Goal: Task Accomplishment & Management: Complete application form

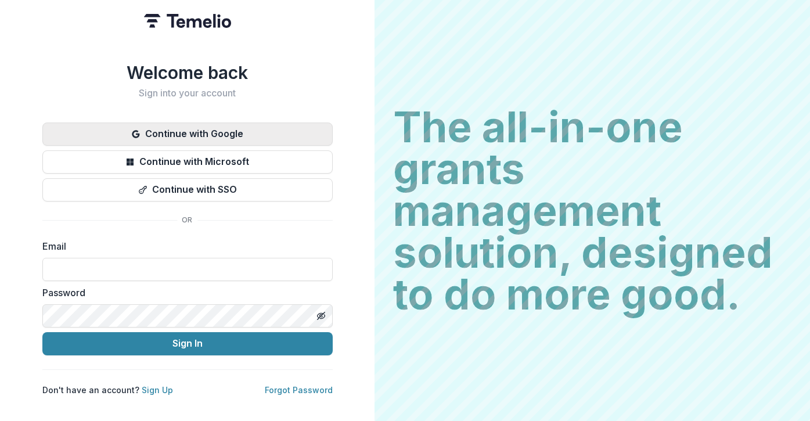
click at [172, 127] on button "Continue with Google" at bounding box center [187, 133] width 290 height 23
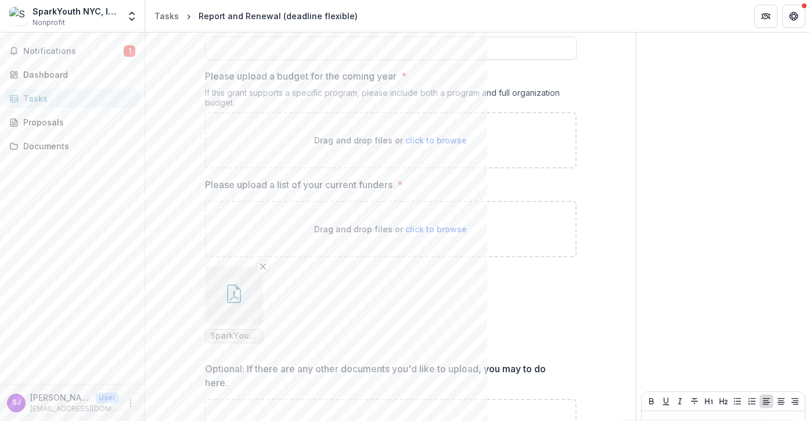
scroll to position [1181, 0]
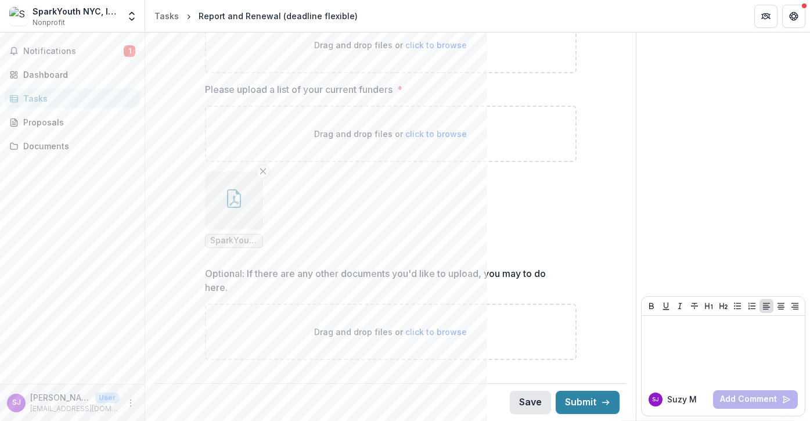
click at [527, 402] on button "Save" at bounding box center [530, 402] width 41 height 23
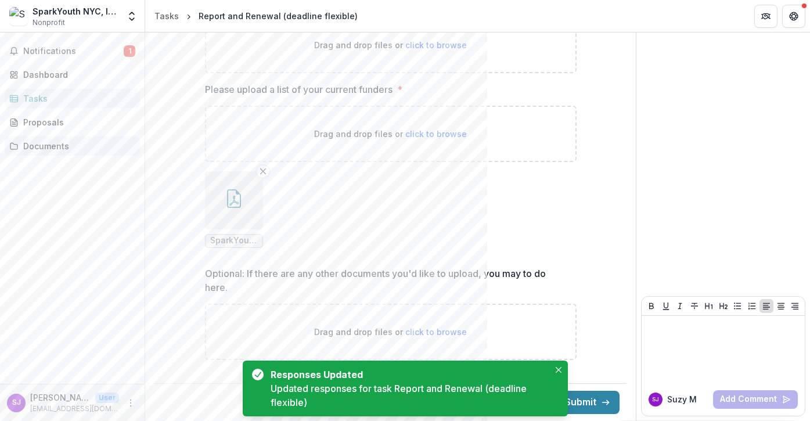
click at [73, 142] on div "Documents" at bounding box center [76, 146] width 107 height 12
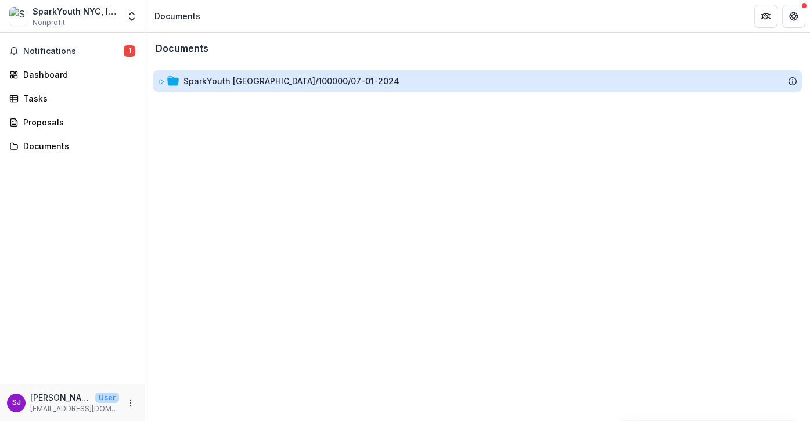
click at [212, 84] on div "SparkYouth NYC/100000/07-01-2024" at bounding box center [291, 81] width 216 height 12
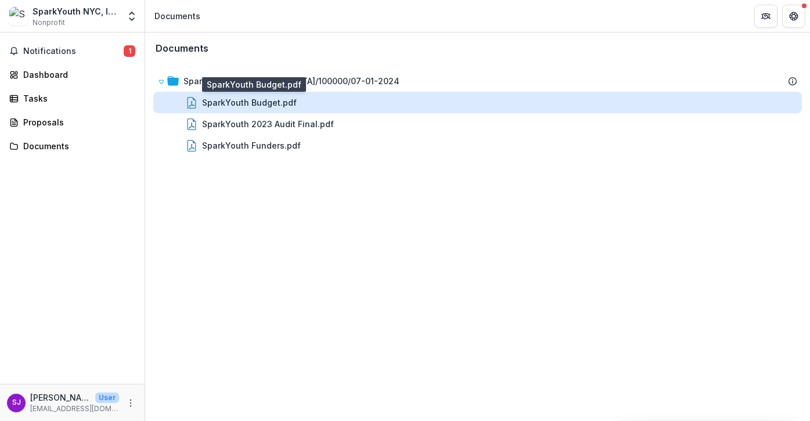
click at [220, 102] on div "SparkYouth Budget.pdf" at bounding box center [249, 102] width 95 height 12
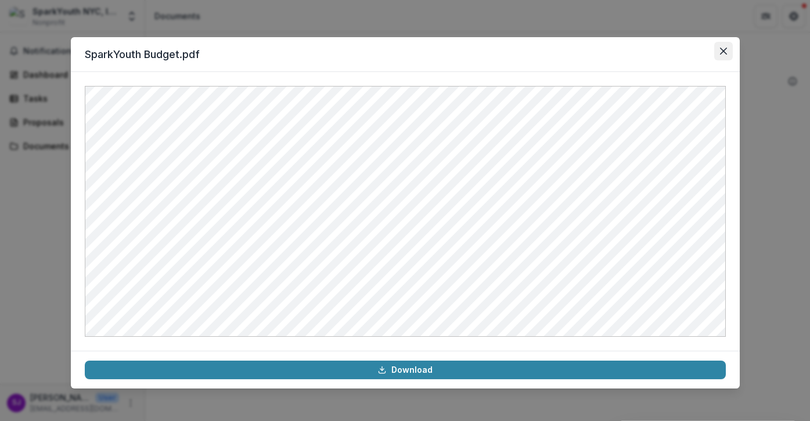
click at [720, 51] on icon "Close" at bounding box center [723, 51] width 7 height 7
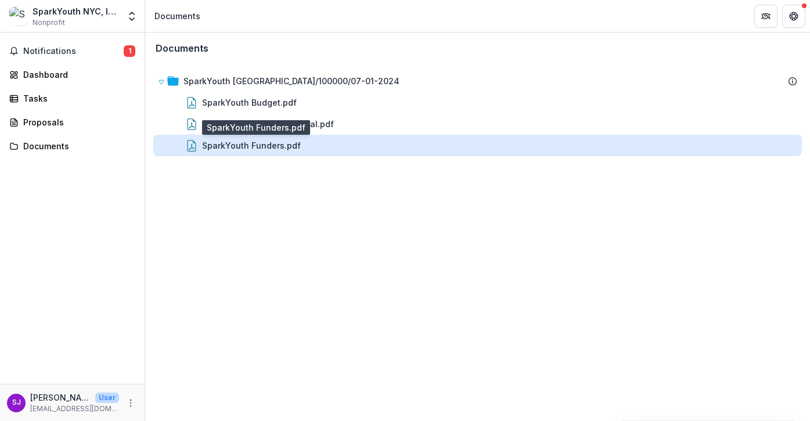
click at [212, 143] on div "SparkYouth Funders.pdf" at bounding box center [251, 145] width 99 height 12
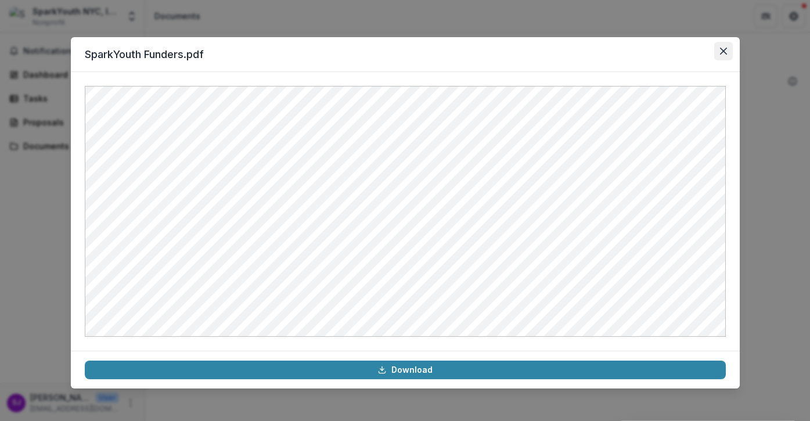
click at [720, 55] on button "Close" at bounding box center [723, 51] width 19 height 19
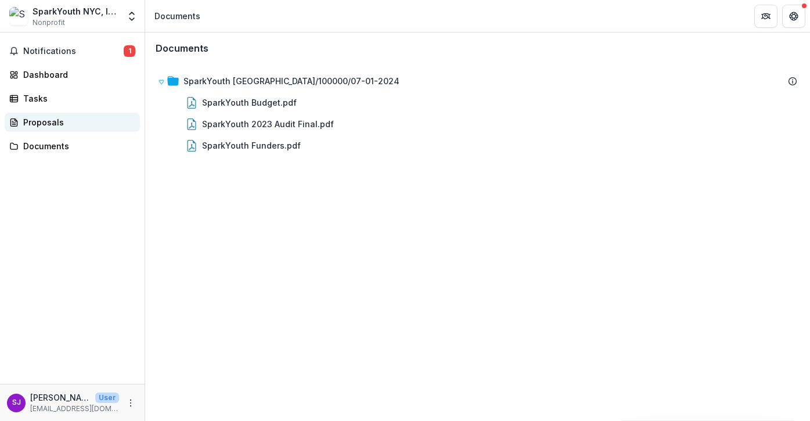
click at [37, 118] on div "Proposals" at bounding box center [76, 122] width 107 height 12
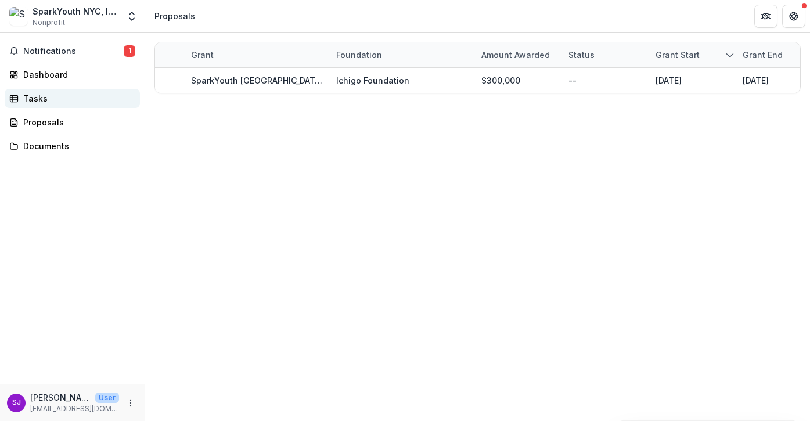
click at [34, 102] on div "Tasks" at bounding box center [76, 98] width 107 height 12
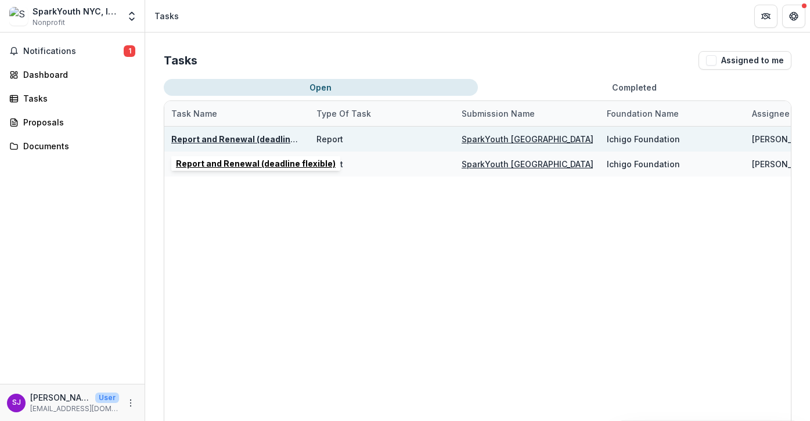
click at [266, 136] on u "Report and Renewal (deadline flexible)" at bounding box center [251, 139] width 160 height 10
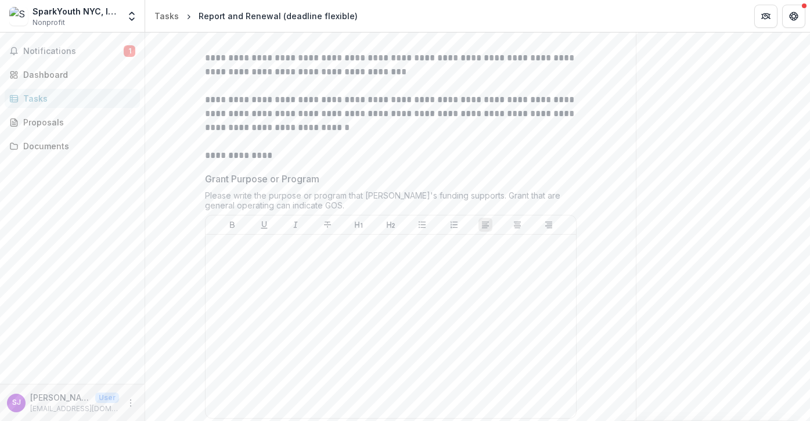
scroll to position [187, 0]
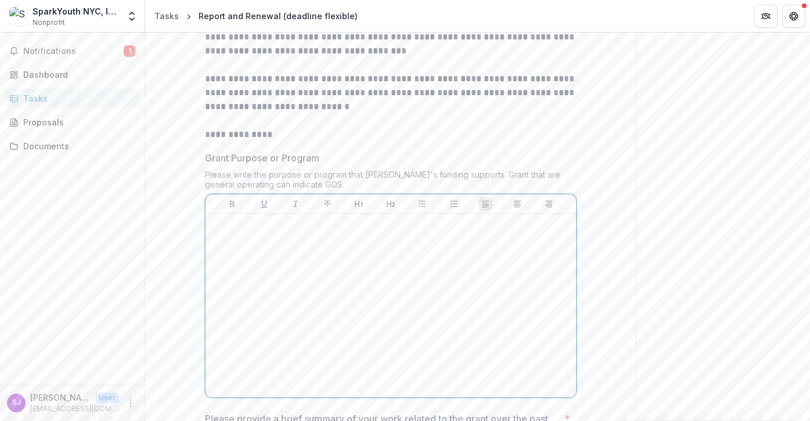
click at [269, 239] on div at bounding box center [390, 305] width 361 height 174
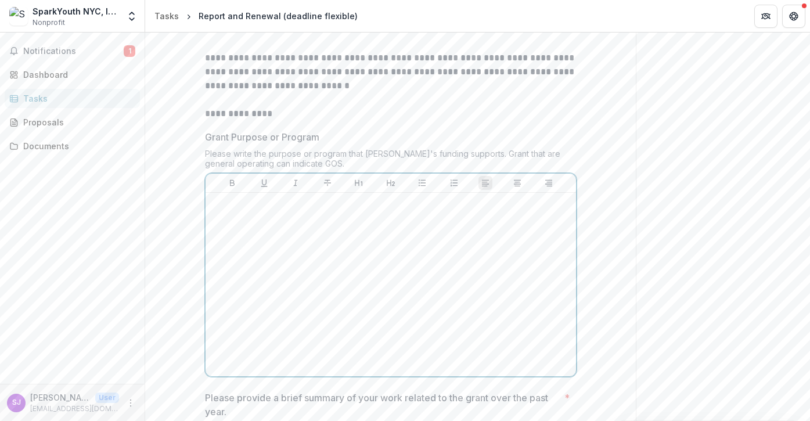
scroll to position [228, 0]
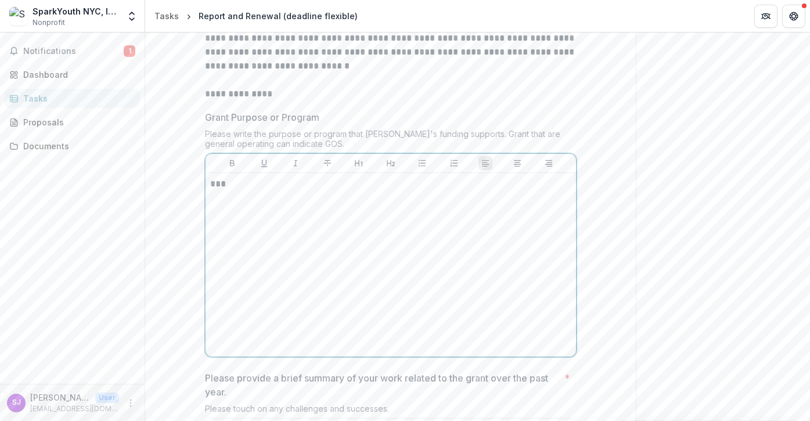
click at [338, 277] on div "***" at bounding box center [390, 265] width 361 height 174
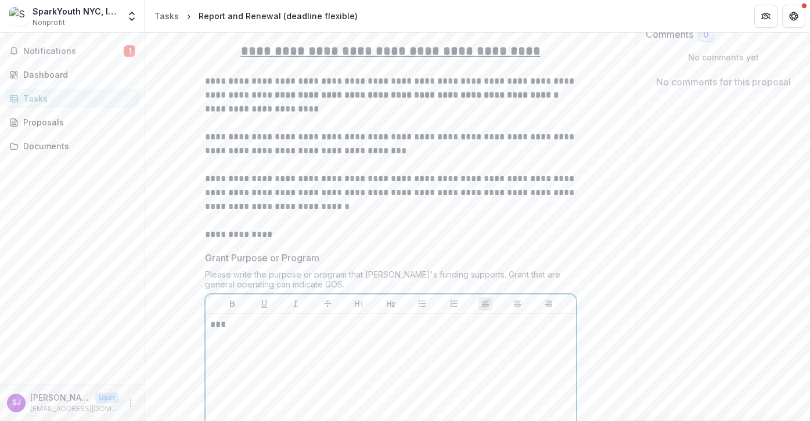
scroll to position [271, 0]
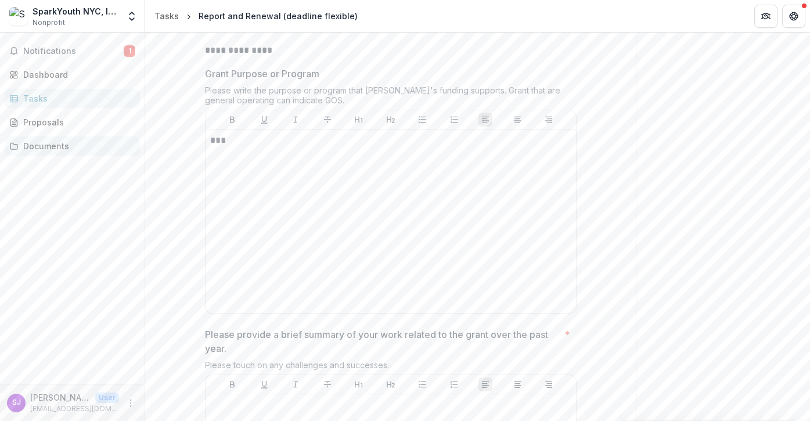
click at [71, 141] on div "Documents" at bounding box center [76, 146] width 107 height 12
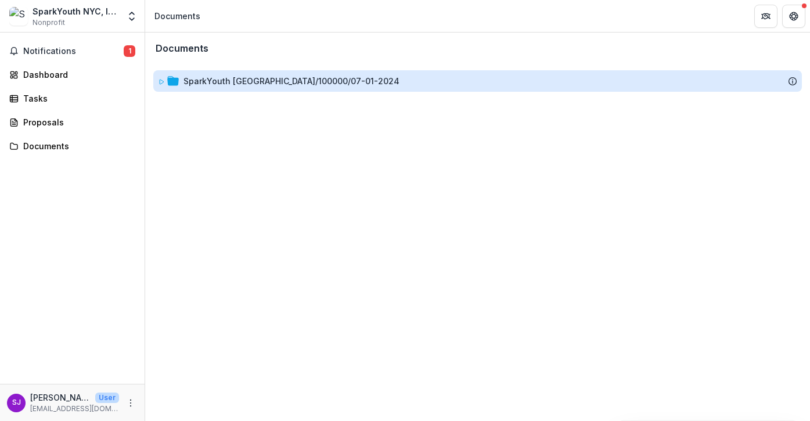
click at [215, 77] on div "SparkYouth NYC/100000/07-01-2024" at bounding box center [291, 81] width 216 height 12
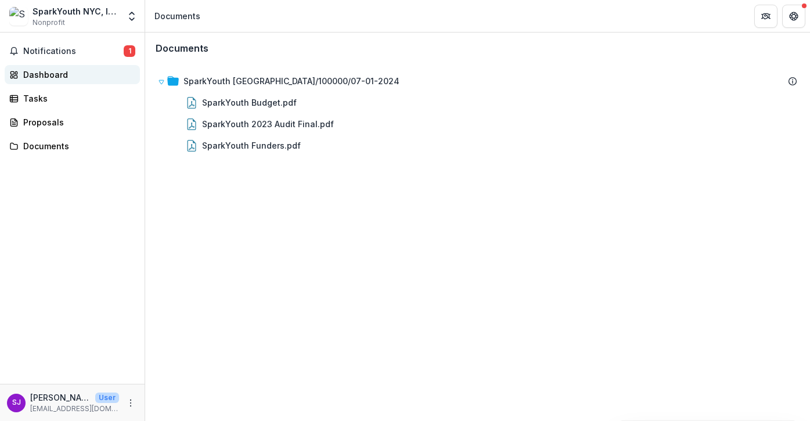
click at [44, 77] on div "Dashboard" at bounding box center [76, 75] width 107 height 12
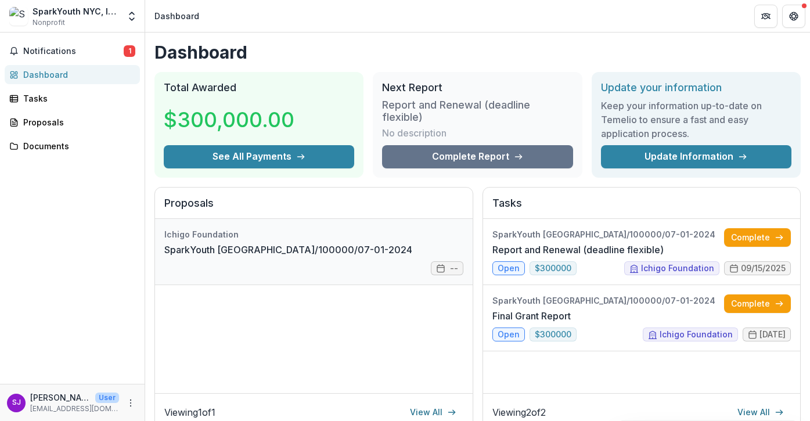
click at [255, 251] on link "SparkYouth NYC/100000/07-01-2024" at bounding box center [288, 250] width 248 height 14
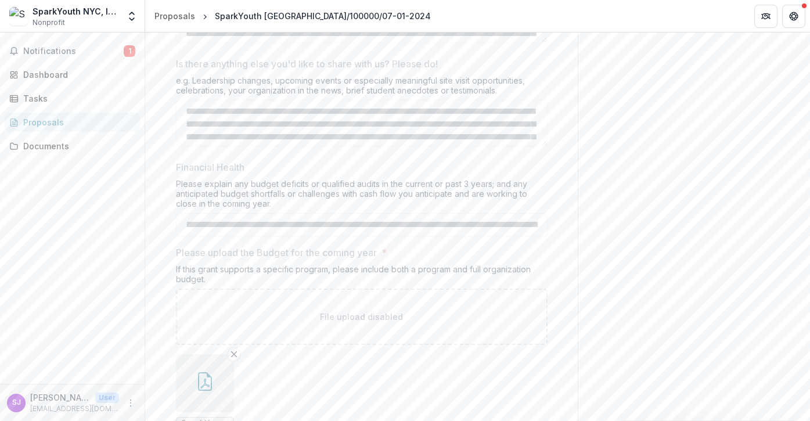
scroll to position [2124, 0]
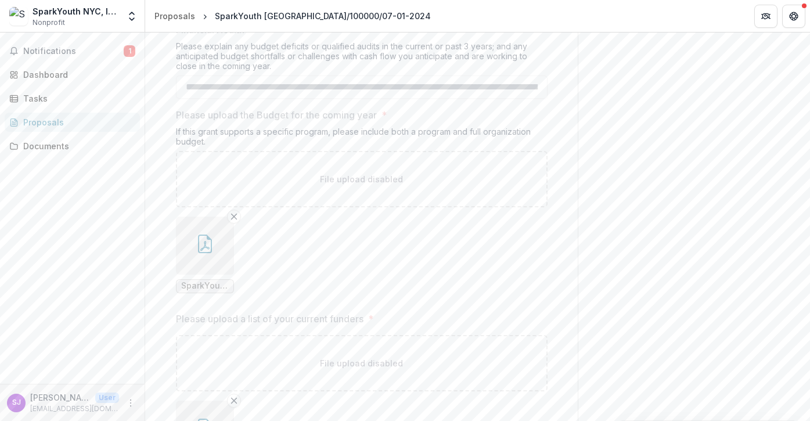
click at [216, 237] on button "button" at bounding box center [205, 246] width 58 height 58
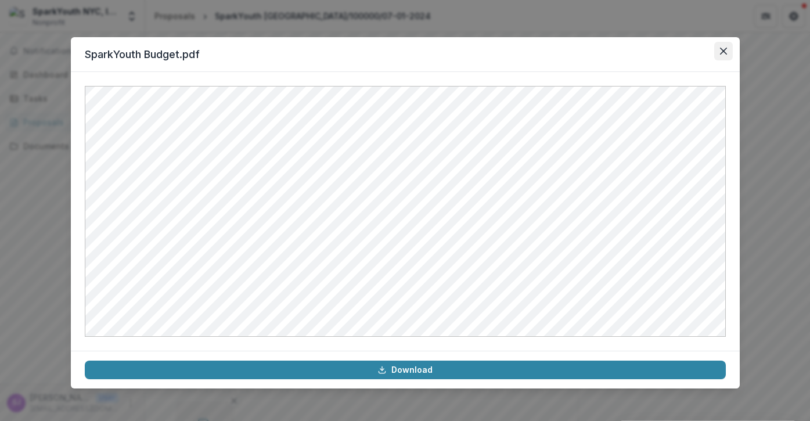
click at [724, 49] on icon "Close" at bounding box center [722, 51] width 7 height 7
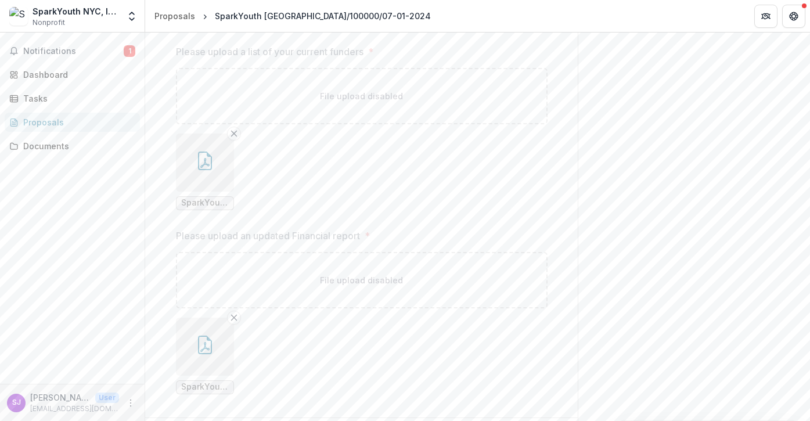
scroll to position [2425, 0]
click at [214, 304] on button "button" at bounding box center [205, 312] width 58 height 58
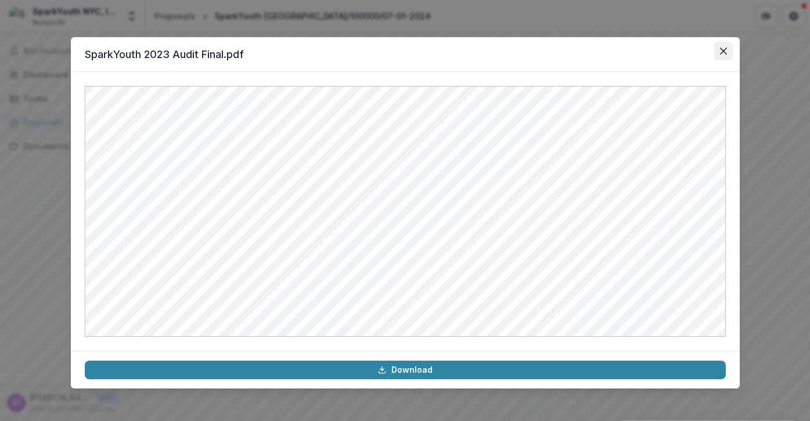
click at [720, 49] on icon "Close" at bounding box center [723, 51] width 7 height 7
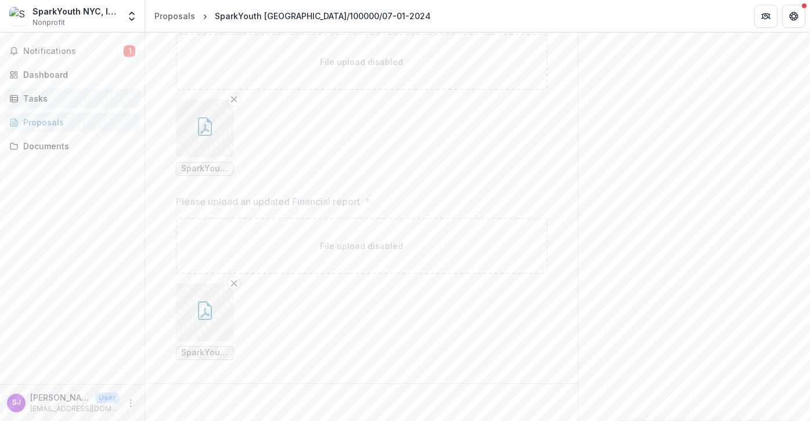
click at [46, 98] on div "Tasks" at bounding box center [76, 98] width 107 height 12
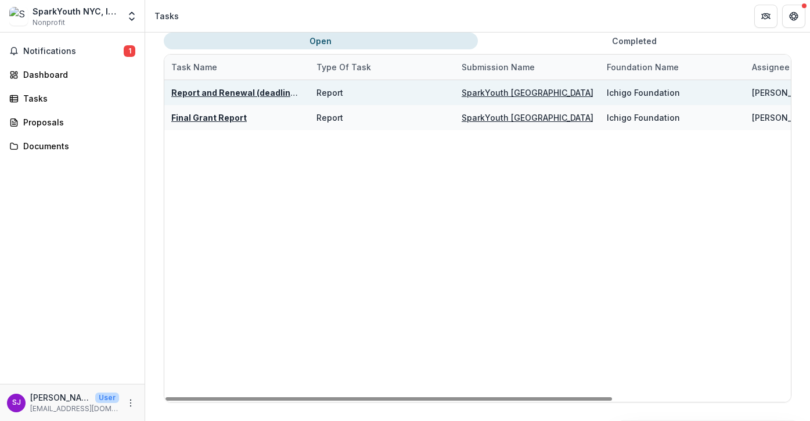
click at [488, 93] on u "SparkYouth NYC/100000/07-01-2024" at bounding box center [570, 93] width 216 height 10
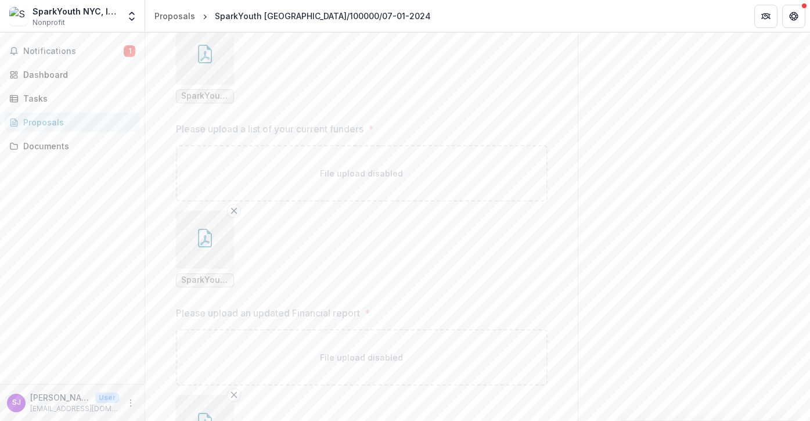
scroll to position [2425, 0]
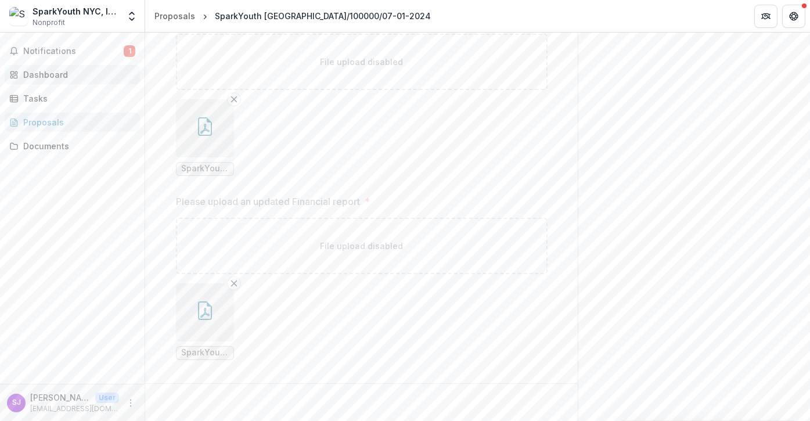
click at [50, 75] on div "Dashboard" at bounding box center [76, 75] width 107 height 12
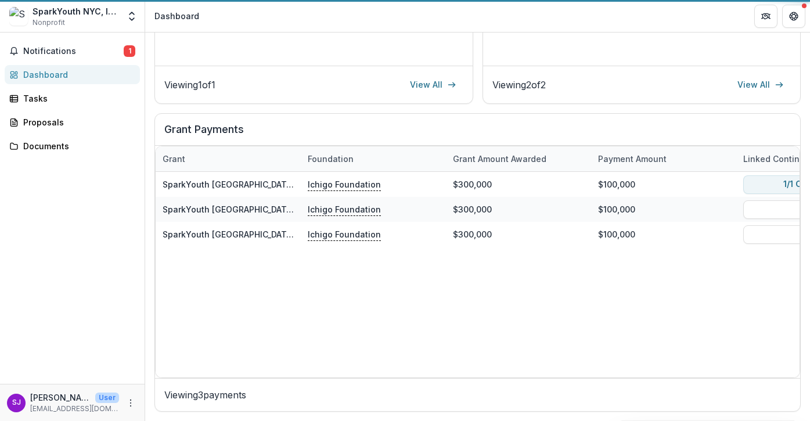
scroll to position [327, 0]
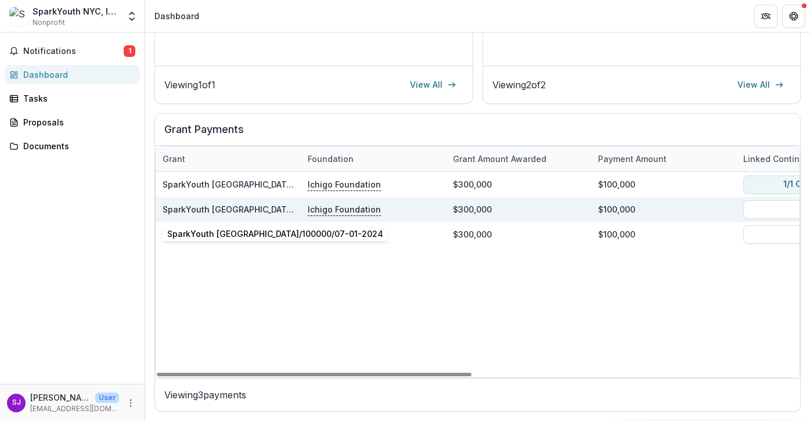
click at [244, 212] on link "SparkYouth NYC/100000/07-01-2024" at bounding box center [271, 209] width 216 height 10
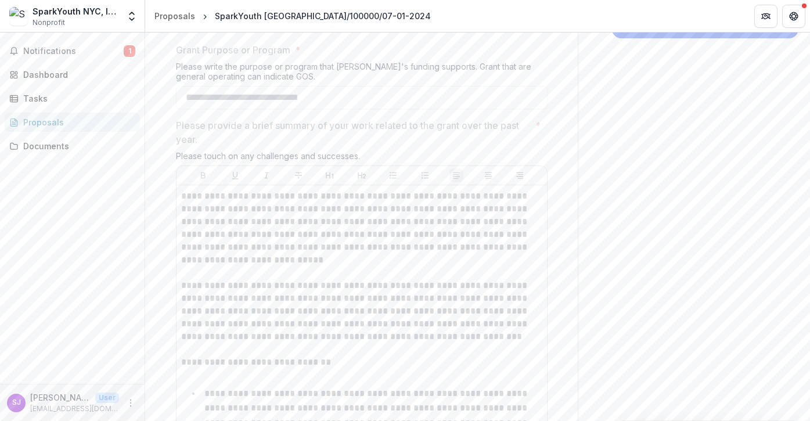
click at [49, 121] on div "Proposals" at bounding box center [76, 122] width 107 height 12
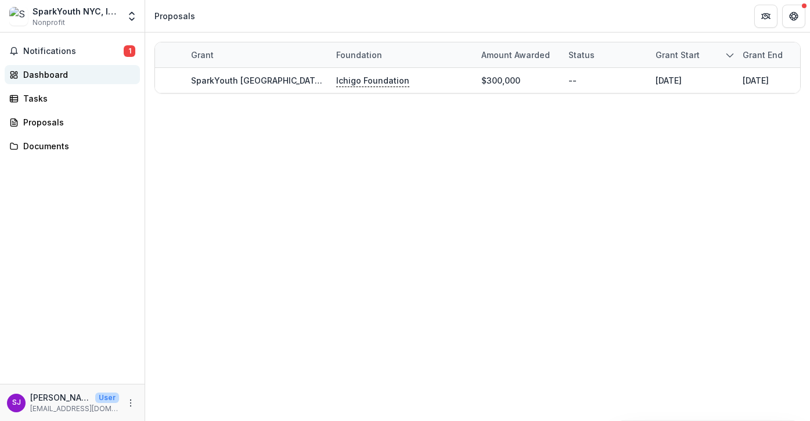
click at [50, 74] on div "Dashboard" at bounding box center [76, 75] width 107 height 12
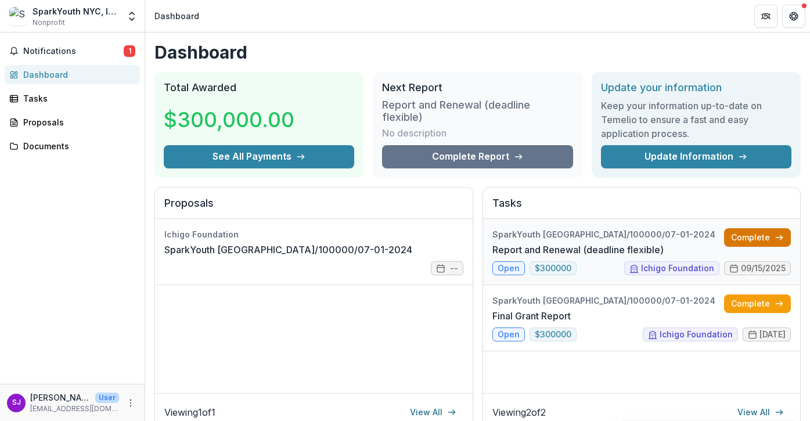
click at [748, 235] on link "Complete" at bounding box center [757, 237] width 67 height 19
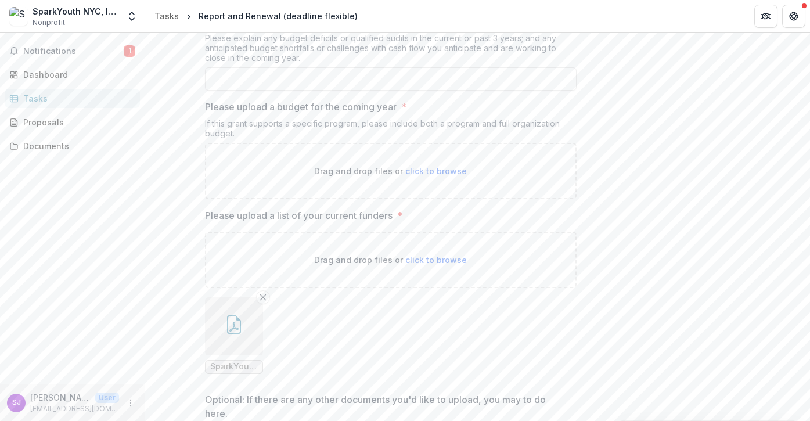
scroll to position [1277, 0]
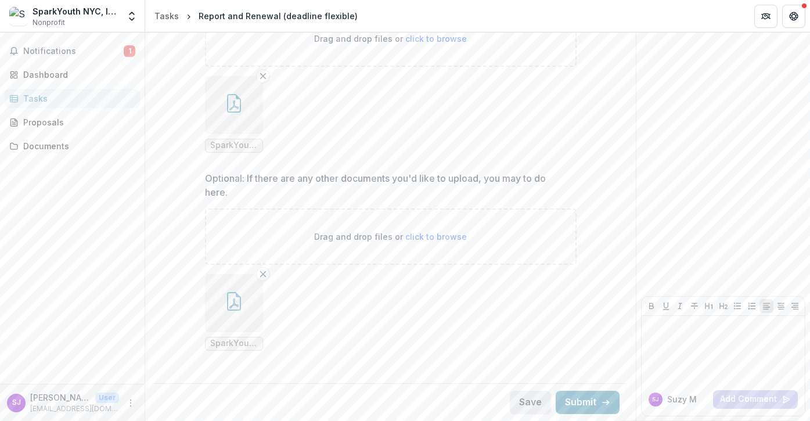
click at [521, 398] on button "Save" at bounding box center [530, 402] width 41 height 23
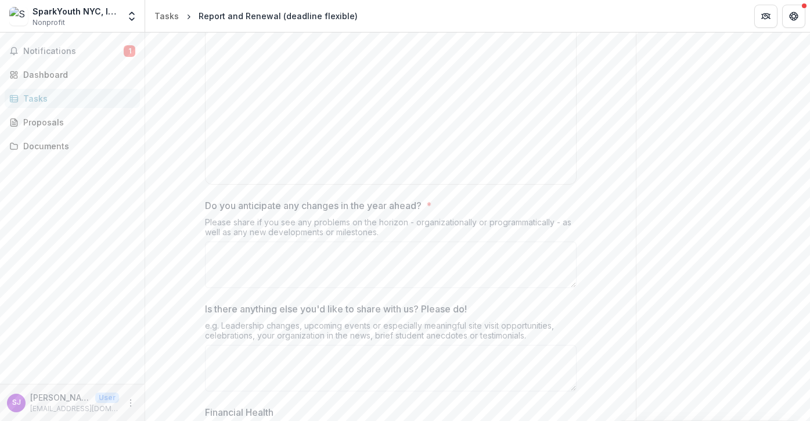
scroll to position [228, 0]
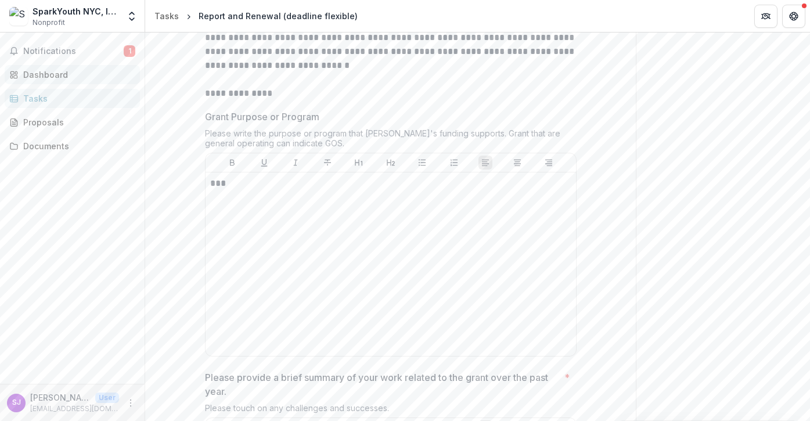
click at [39, 74] on div "Dashboard" at bounding box center [76, 75] width 107 height 12
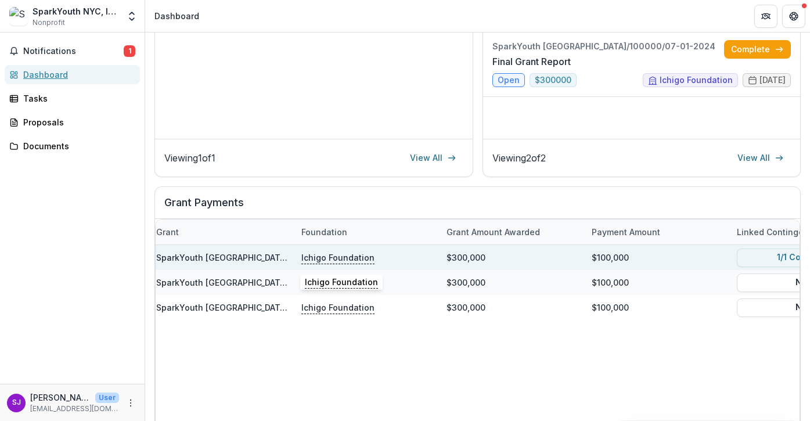
scroll to position [0, 8]
click at [311, 258] on p "Ichigo Foundation" at bounding box center [336, 257] width 73 height 13
click at [221, 250] on div "SparkYouth NYC/100000/07-01-2024" at bounding box center [220, 257] width 131 height 25
click at [222, 253] on link "SparkYouth NYC/100000/07-01-2024" at bounding box center [263, 258] width 216 height 10
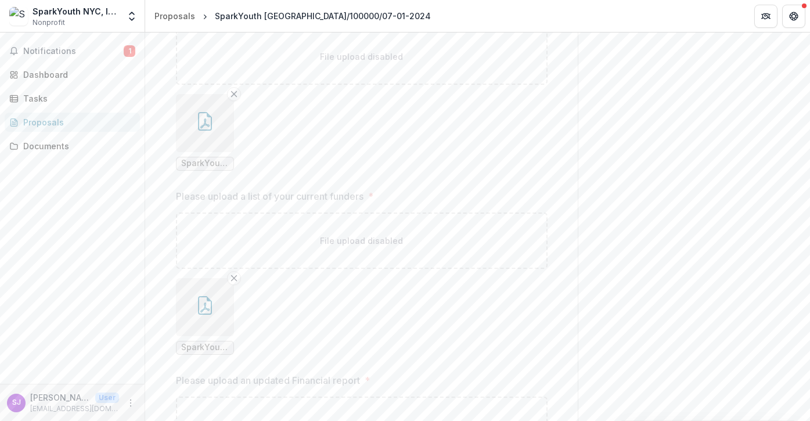
scroll to position [2243, 0]
click at [204, 129] on icon "button" at bounding box center [205, 124] width 19 height 19
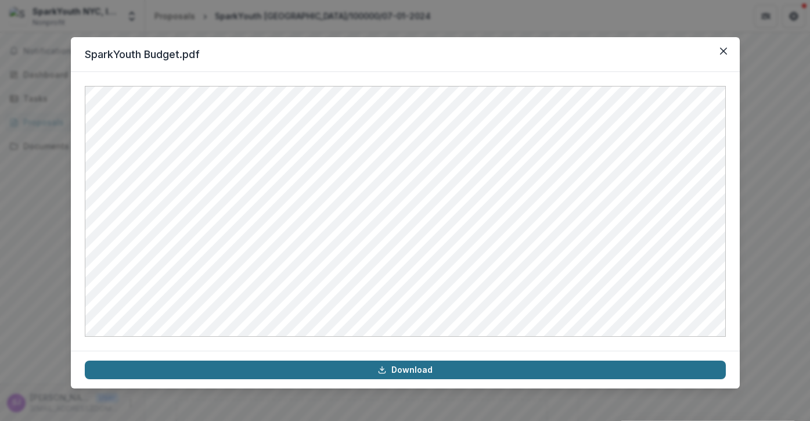
click at [406, 367] on link "Download" at bounding box center [405, 370] width 641 height 19
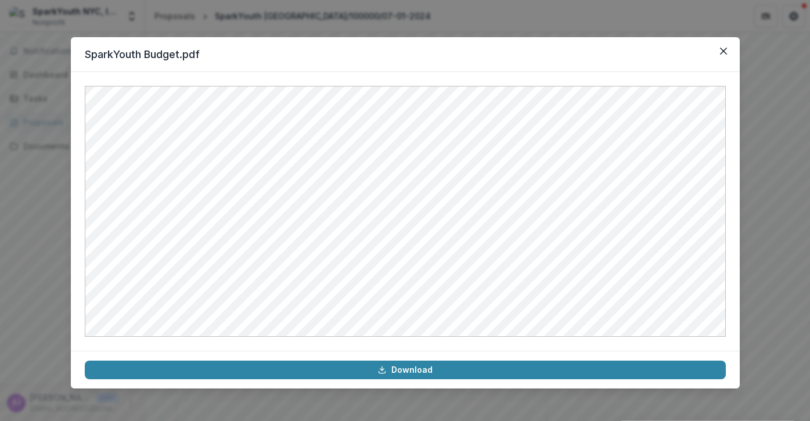
click at [483, 21] on div "SparkYouth Budget.pdf Download" at bounding box center [405, 210] width 810 height 421
